Goal: Find specific page/section: Find specific page/section

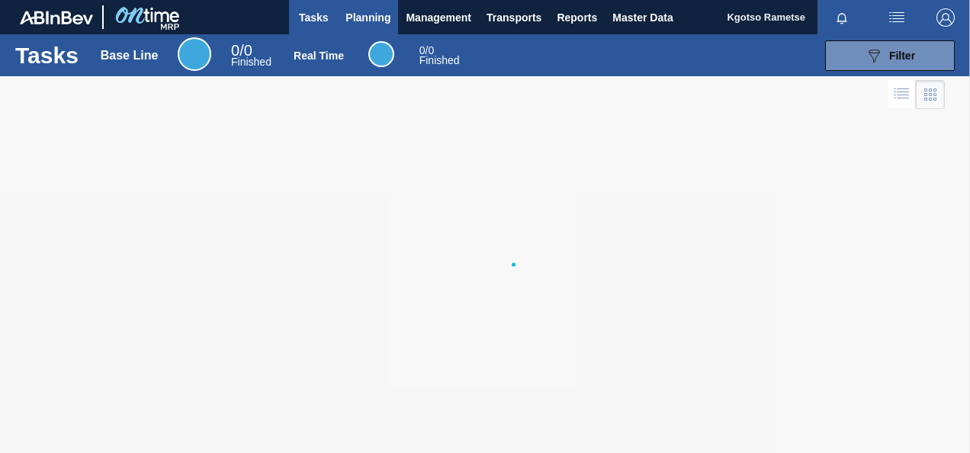
click at [374, 8] on span "Planning" at bounding box center [368, 17] width 45 height 18
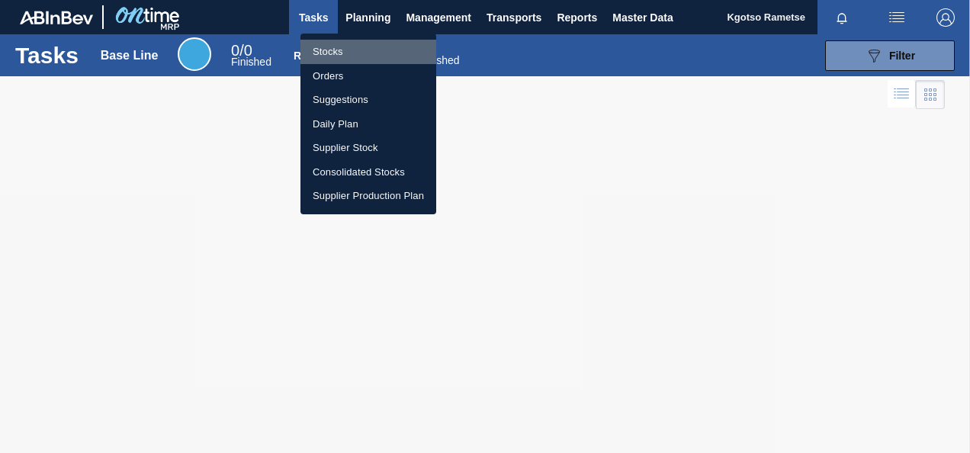
click at [351, 48] on li "Stocks" at bounding box center [369, 52] width 136 height 24
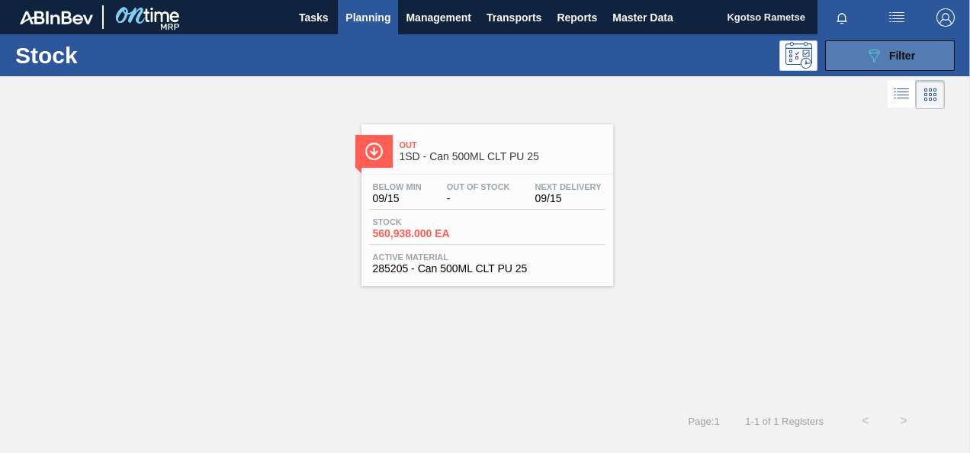
drag, startPoint x: 880, startPoint y: 55, endPoint x: 871, endPoint y: 106, distance: 51.9
click at [880, 56] on icon "089F7B8B-B2A5-4AFE-B5C0-19BA573D28AC" at bounding box center [874, 56] width 18 height 18
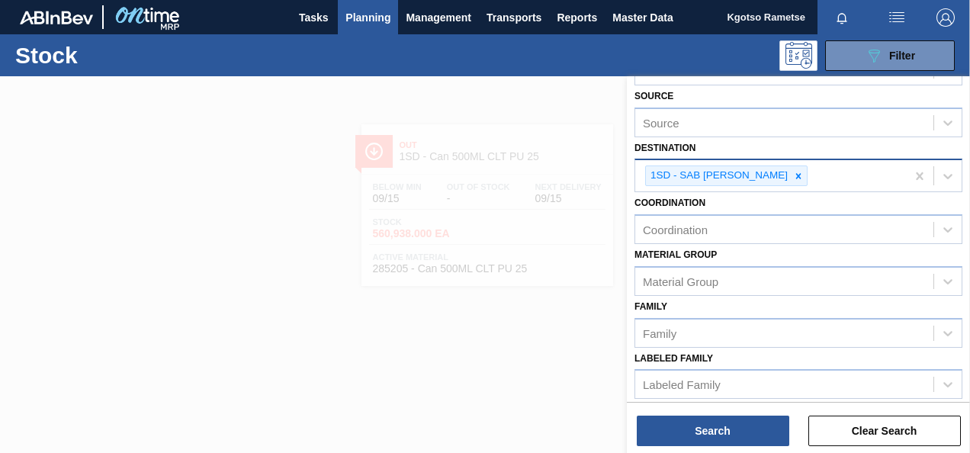
click at [793, 177] on icon at bounding box center [798, 176] width 11 height 11
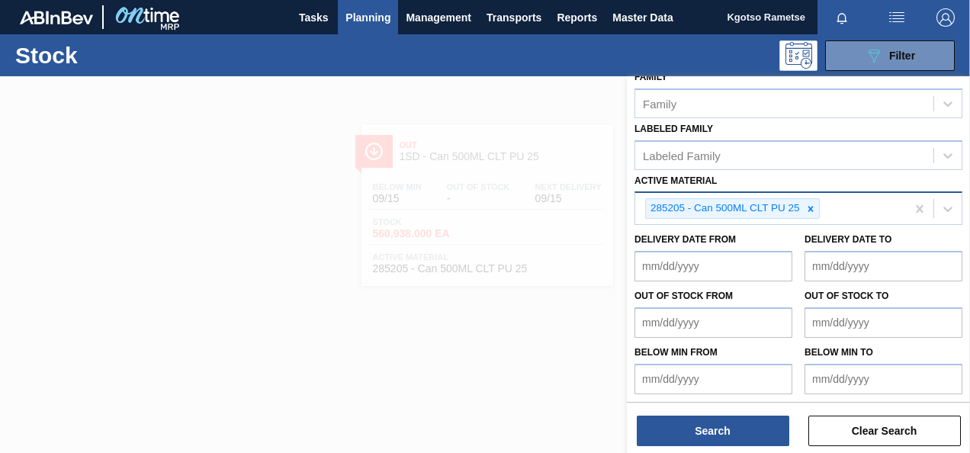
click at [812, 208] on icon at bounding box center [811, 209] width 11 height 11
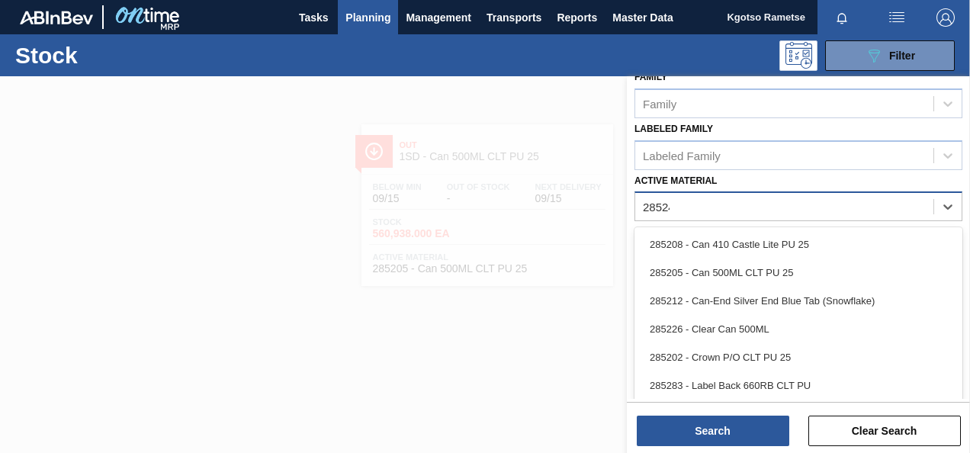
scroll to position [273, 0]
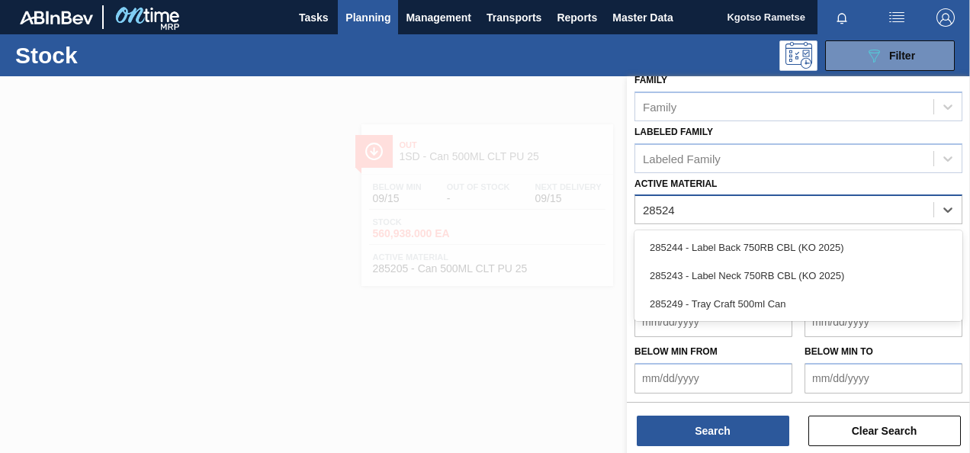
type Material "285243"
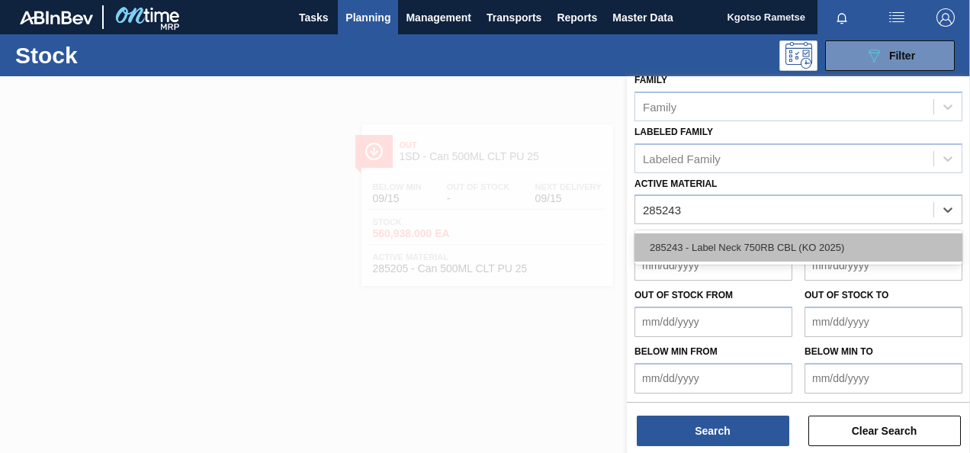
click at [803, 251] on div "285243 - Label Neck 750RB CBL (KO 2025)" at bounding box center [799, 247] width 328 height 28
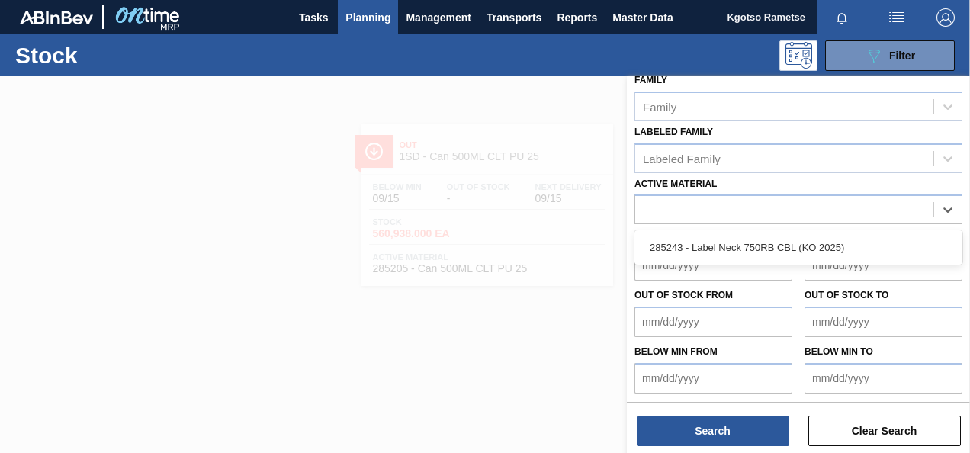
scroll to position [276, 0]
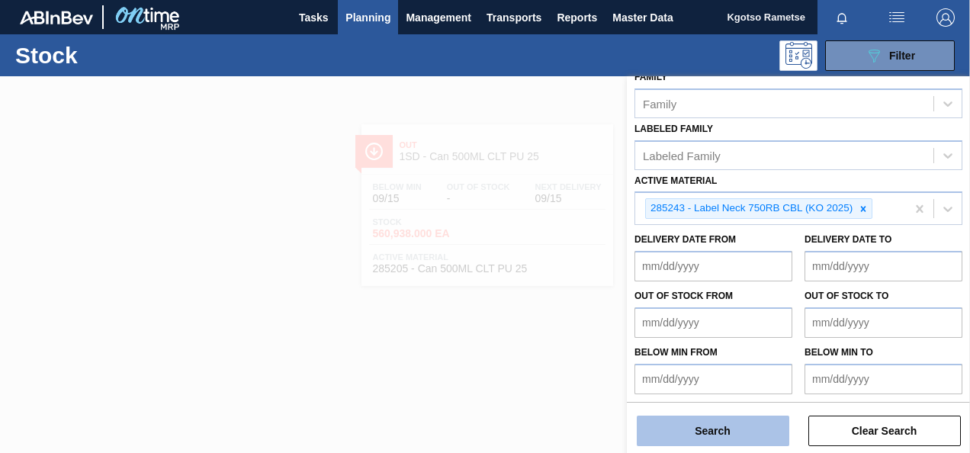
click at [760, 433] on button "Search" at bounding box center [713, 431] width 153 height 31
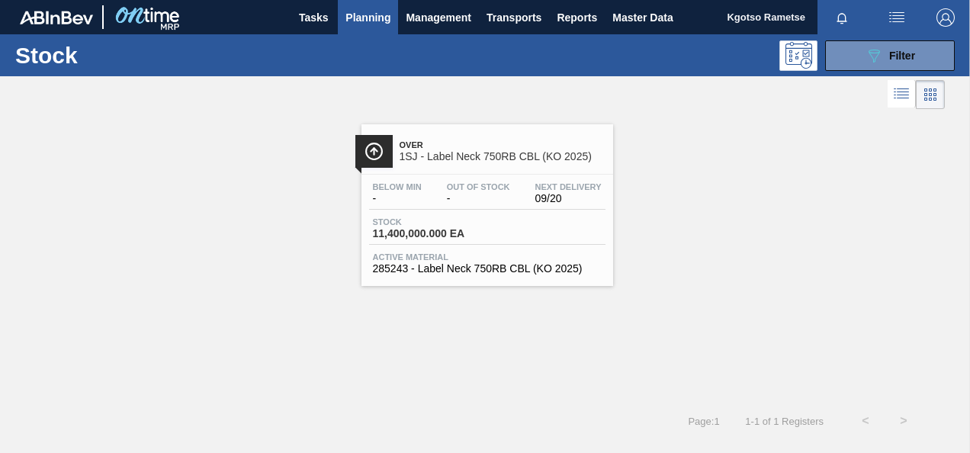
click at [503, 203] on span "-" at bounding box center [478, 198] width 63 height 11
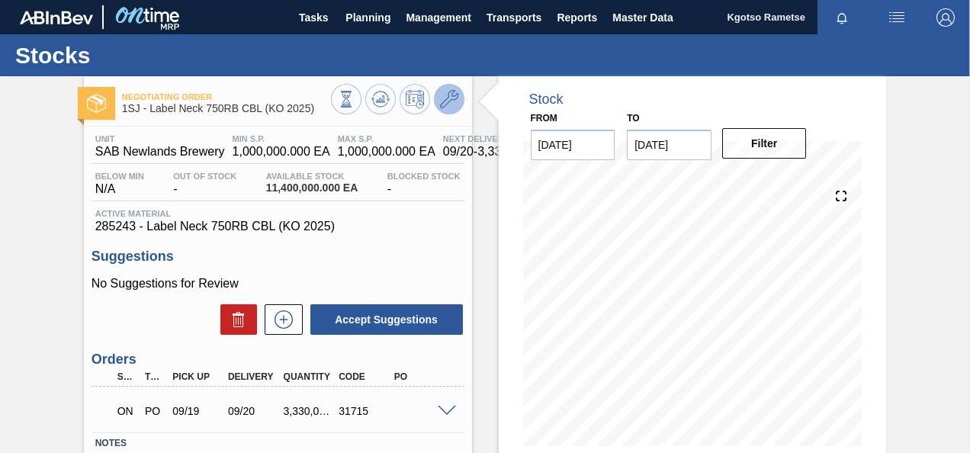
click at [449, 100] on icon at bounding box center [449, 99] width 18 height 18
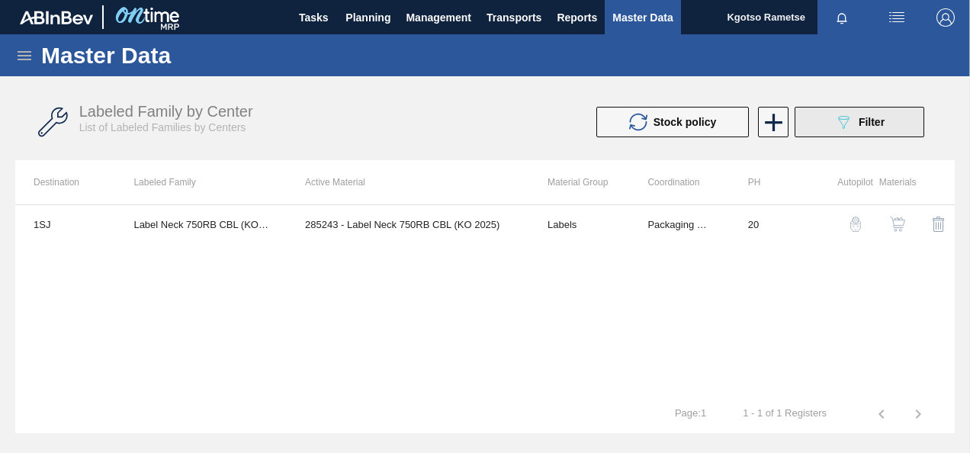
click at [859, 123] on span "Filter" at bounding box center [872, 122] width 26 height 12
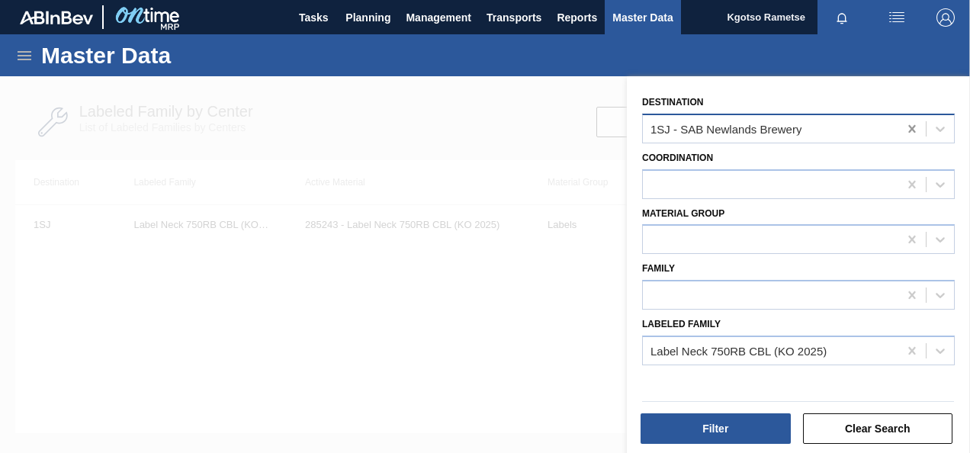
click at [912, 122] on icon at bounding box center [912, 128] width 15 height 15
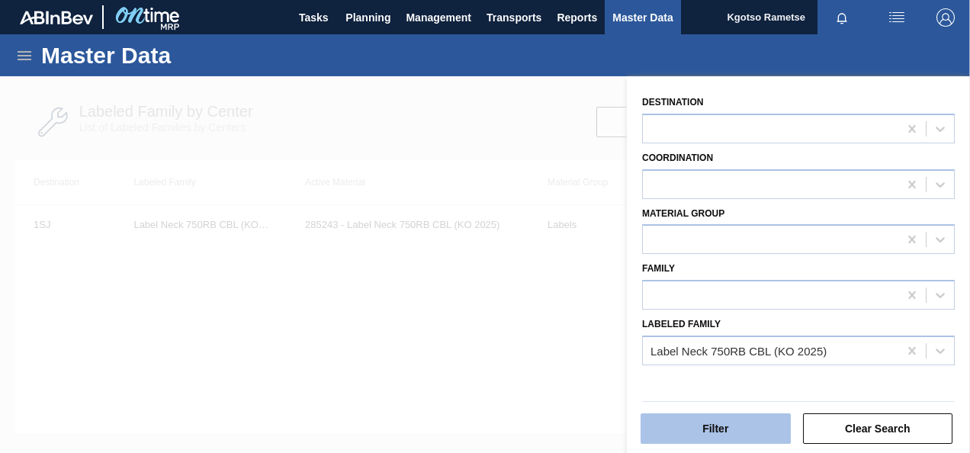
click at [680, 427] on button "Filter" at bounding box center [716, 428] width 150 height 31
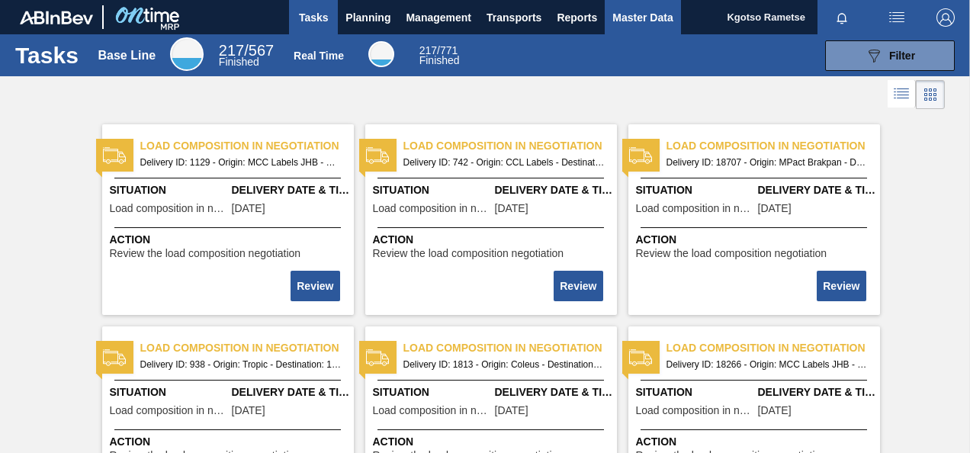
click at [617, 15] on span "Master Data" at bounding box center [643, 17] width 60 height 18
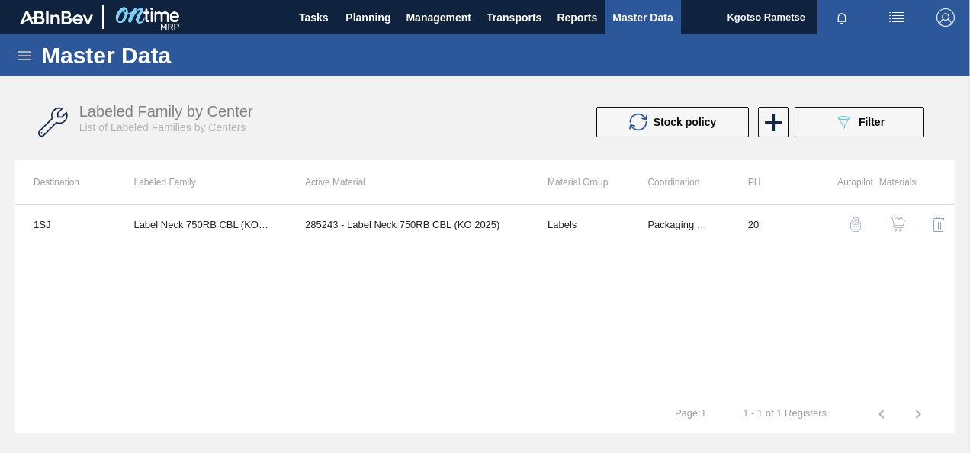
click at [21, 53] on icon at bounding box center [24, 56] width 18 height 18
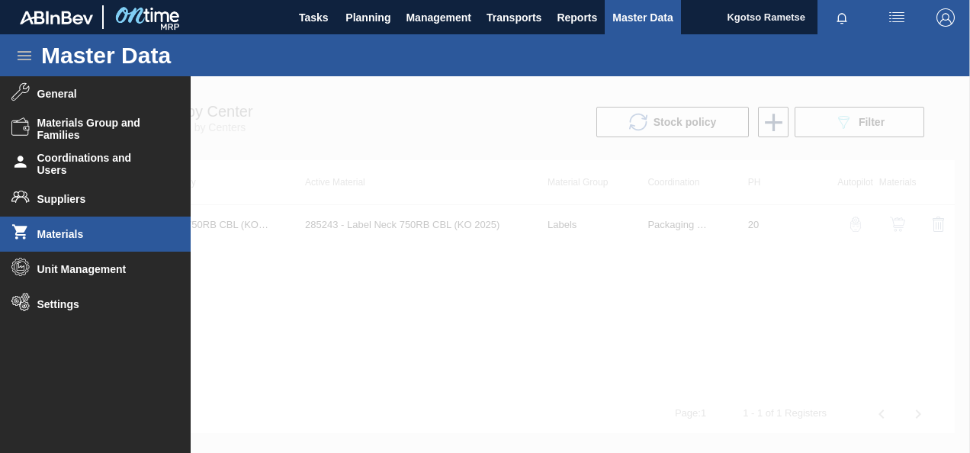
click at [104, 227] on li "Materials" at bounding box center [95, 234] width 191 height 35
